Goal: Navigation & Orientation: Understand site structure

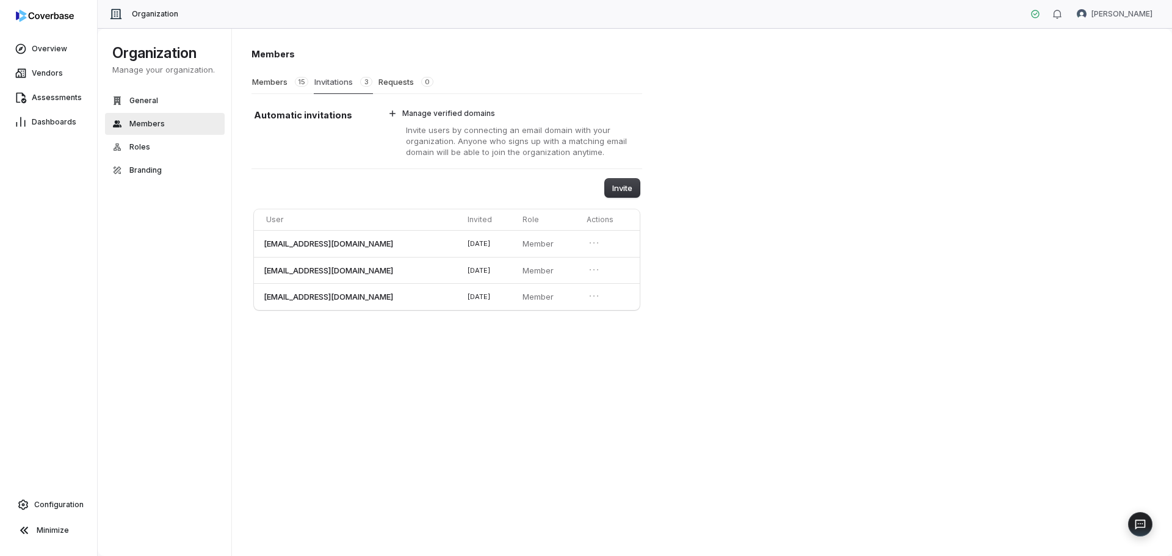
click at [332, 82] on button "Invitations 3" at bounding box center [343, 82] width 59 height 24
click at [272, 82] on button "Members 15" at bounding box center [280, 81] width 57 height 23
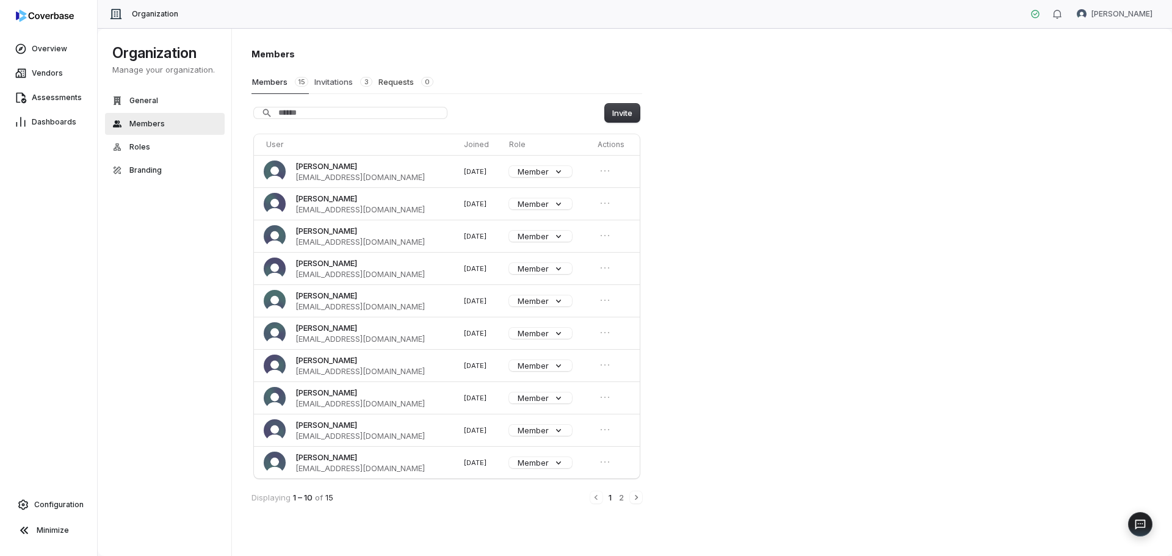
click at [331, 82] on button "Invitations 3" at bounding box center [343, 81] width 59 height 23
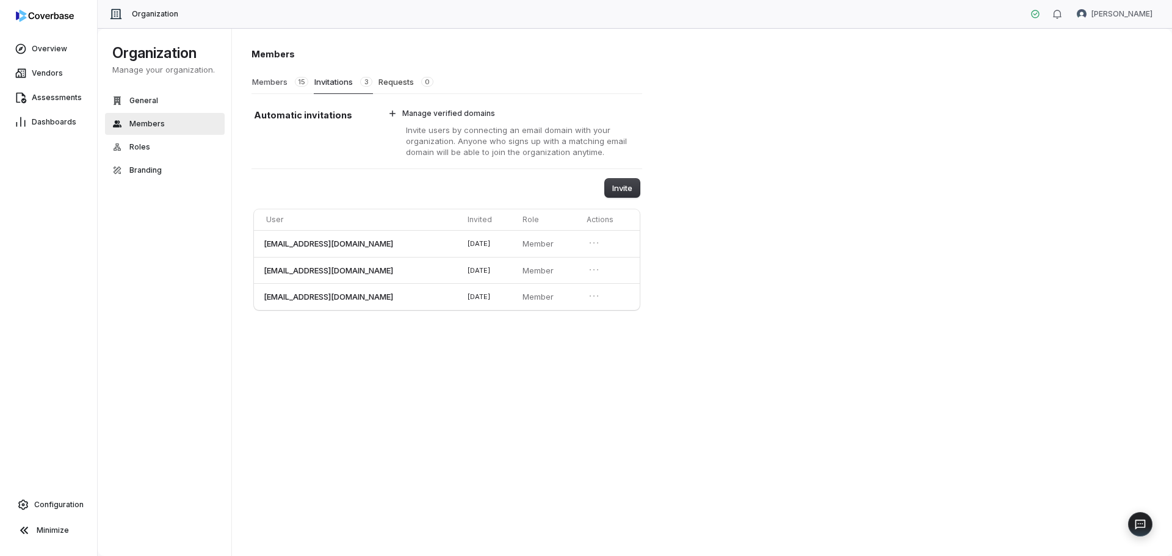
click at [271, 84] on button "Members 15" at bounding box center [280, 81] width 57 height 23
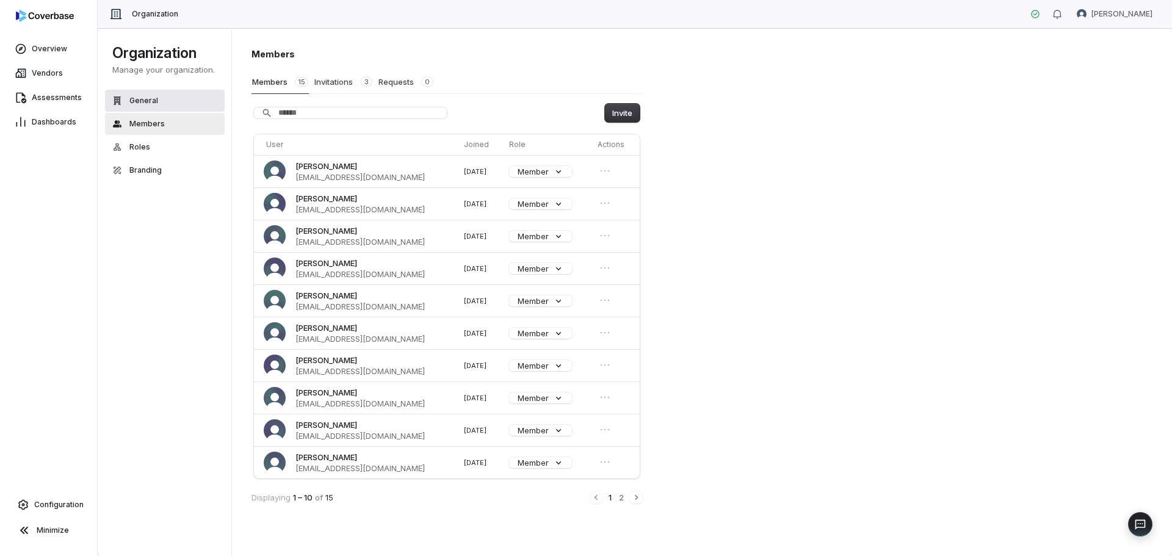
click at [161, 100] on button "General" at bounding box center [165, 101] width 120 height 22
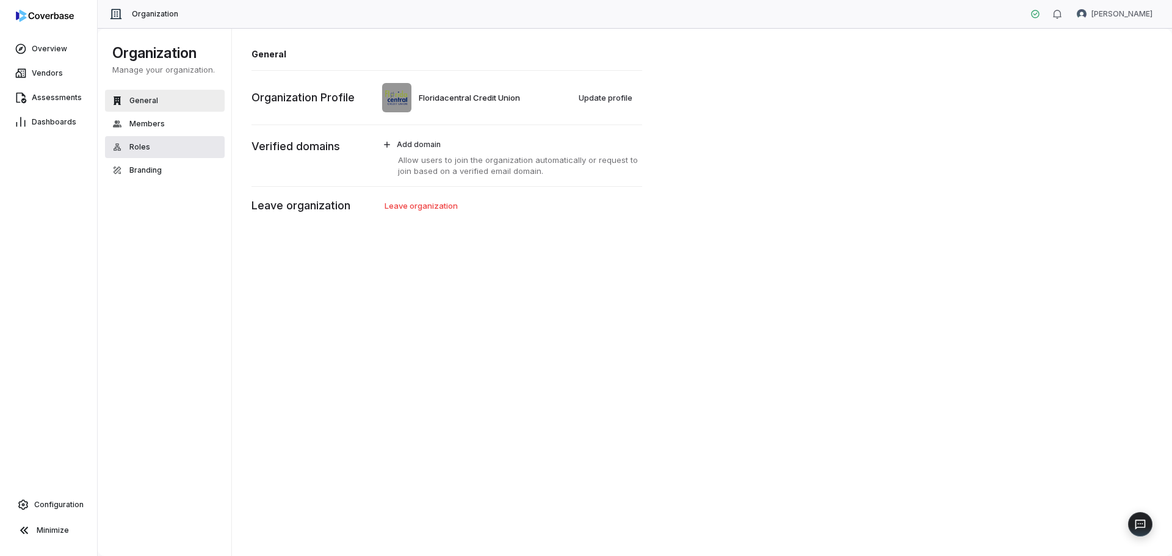
click at [154, 154] on button "Roles" at bounding box center [165, 147] width 120 height 22
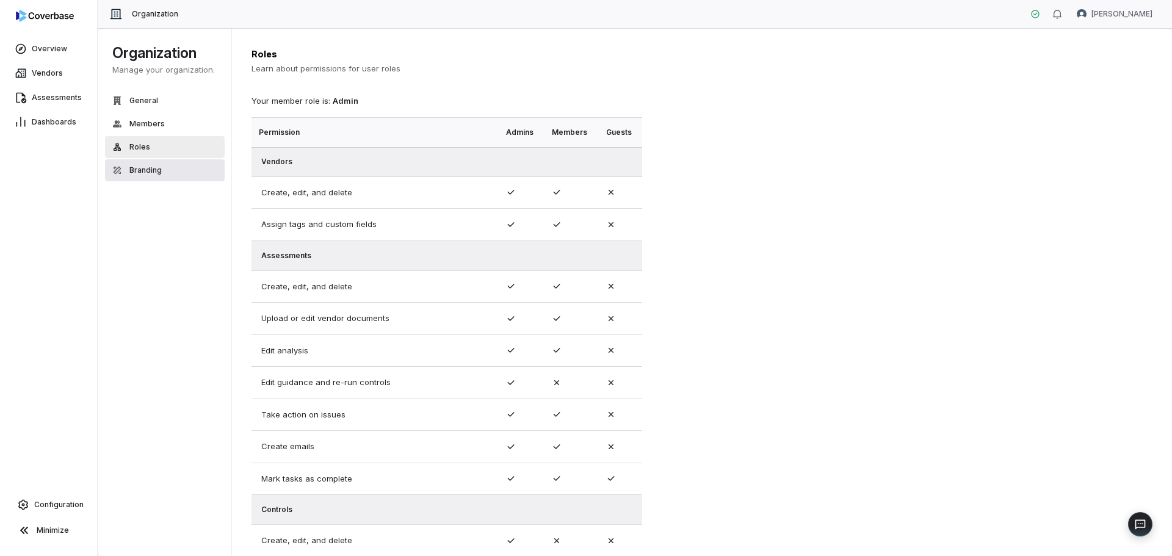
click at [155, 169] on span "Branding" at bounding box center [145, 170] width 32 height 10
